Goal: Check status: Check status

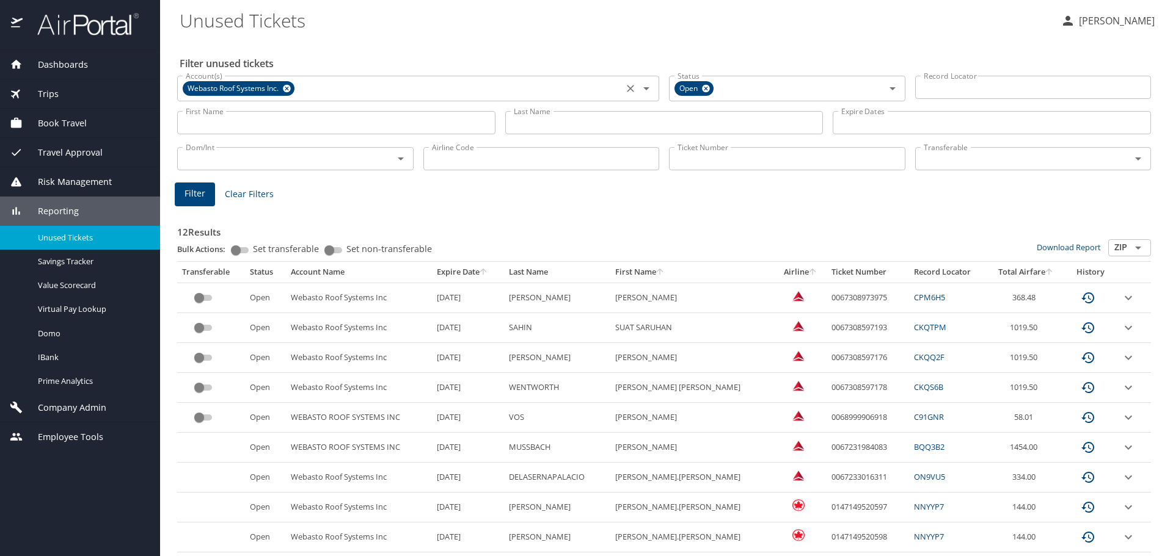
click at [285, 90] on icon at bounding box center [287, 89] width 8 height 8
click at [707, 161] on input "Ticket Number" at bounding box center [787, 158] width 236 height 23
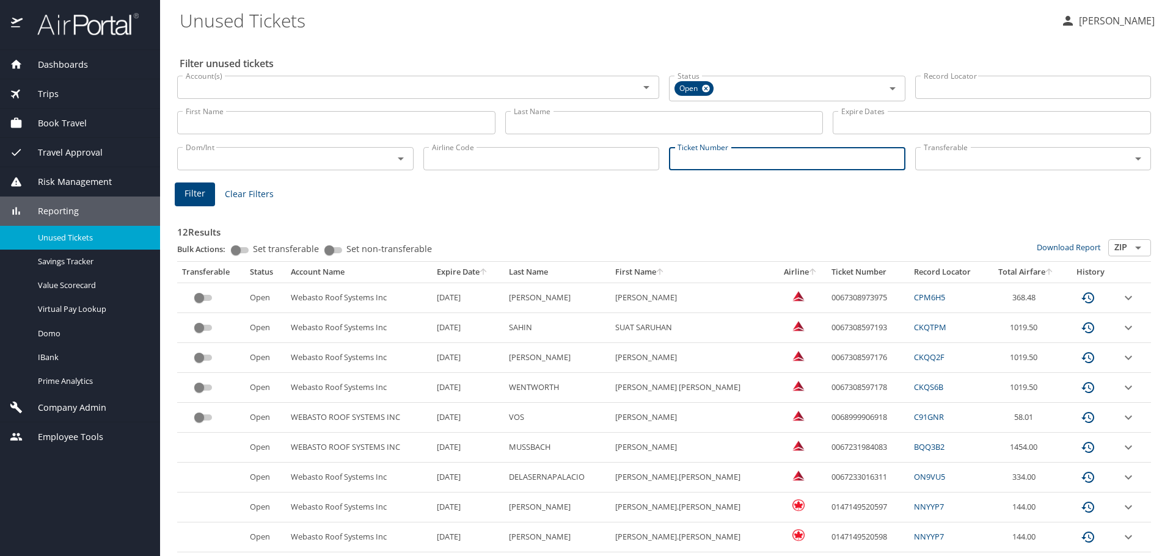
paste input "0068998531676"
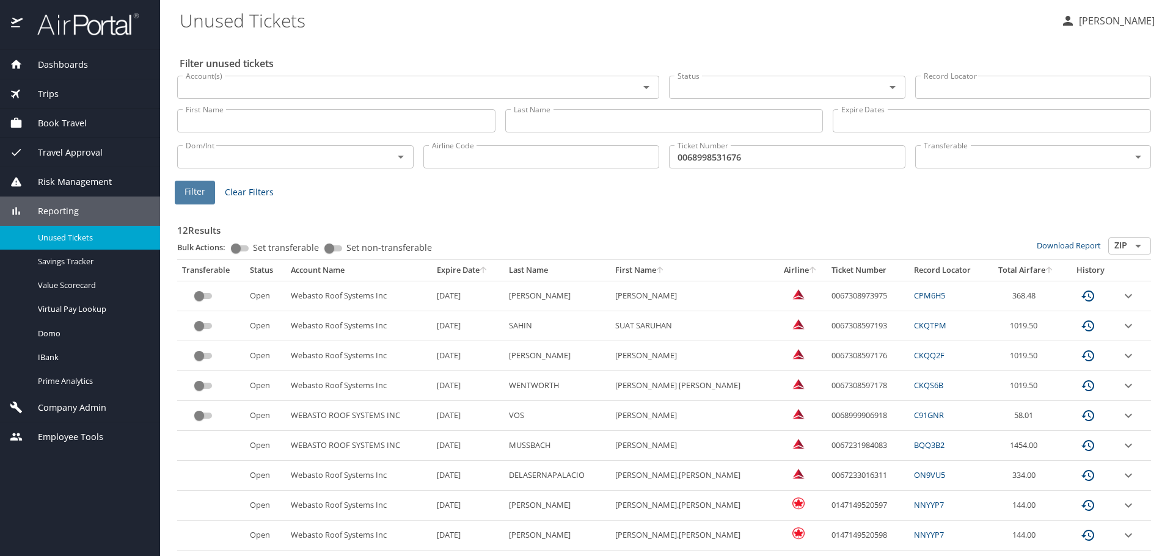
click at [199, 192] on span "Filter" at bounding box center [194, 191] width 21 height 15
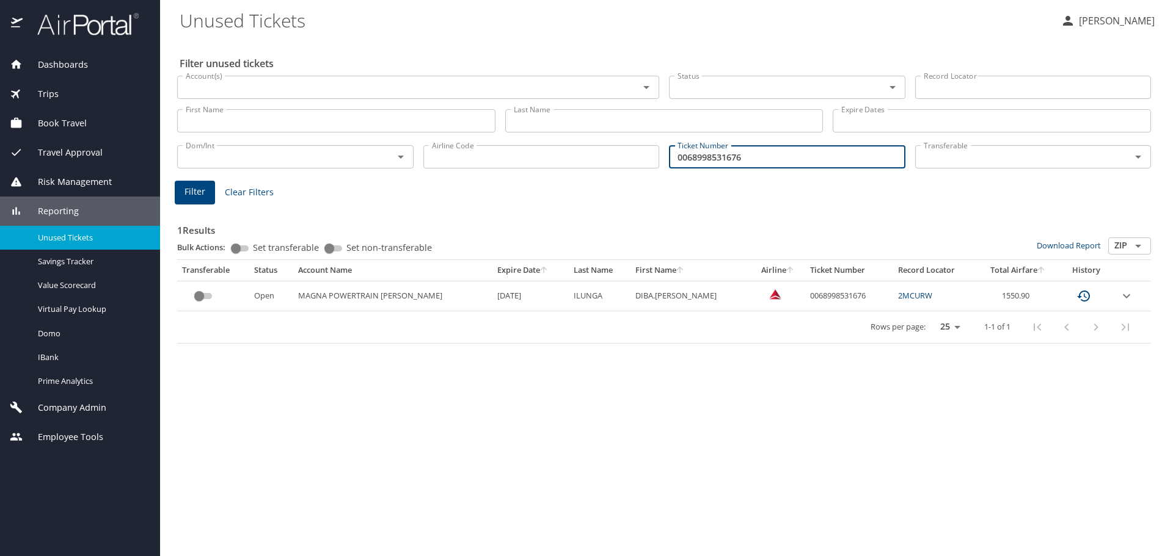
drag, startPoint x: 788, startPoint y: 157, endPoint x: 615, endPoint y: 178, distance: 174.7
click at [615, 178] on div "Filter unused tickets Account(s) Account(s) Status Status Record Locator Record…" at bounding box center [667, 297] width 974 height 517
paste input "25219"
type input "0068998525219"
click at [186, 205] on div "1 Results Bulk Actions: Set transferable Set non-transferable Download Report Z…" at bounding box center [663, 272] width 983 height 151
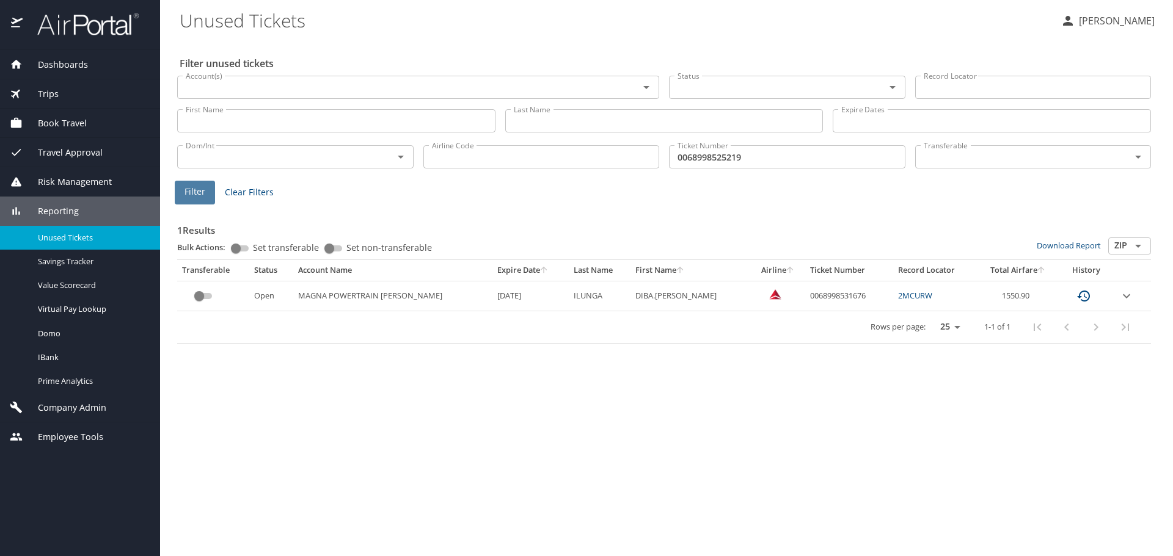
click at [191, 202] on button "Filter" at bounding box center [195, 193] width 40 height 24
